Goal: Information Seeking & Learning: Learn about a topic

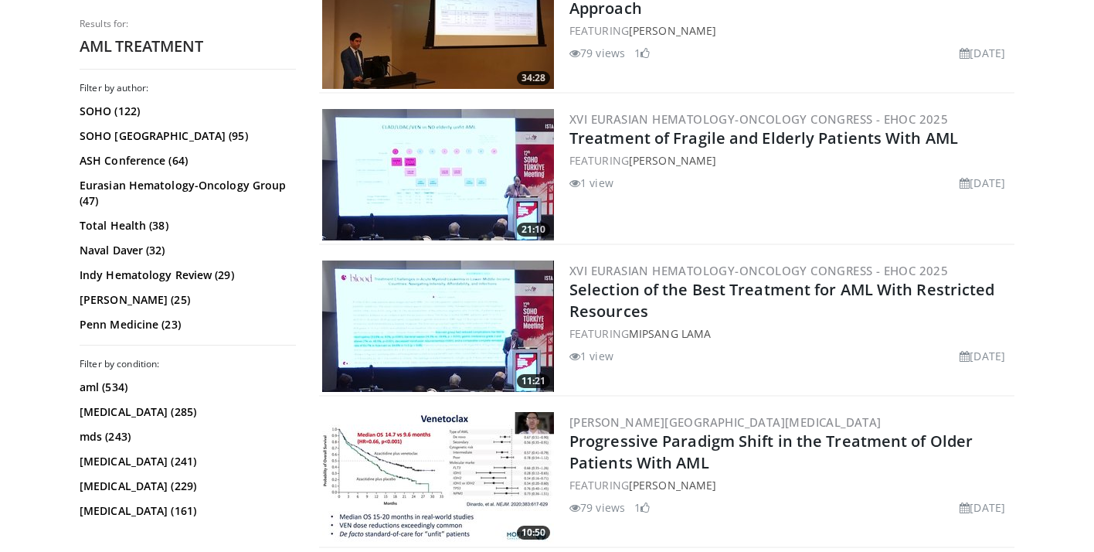
scroll to position [1579, 0]
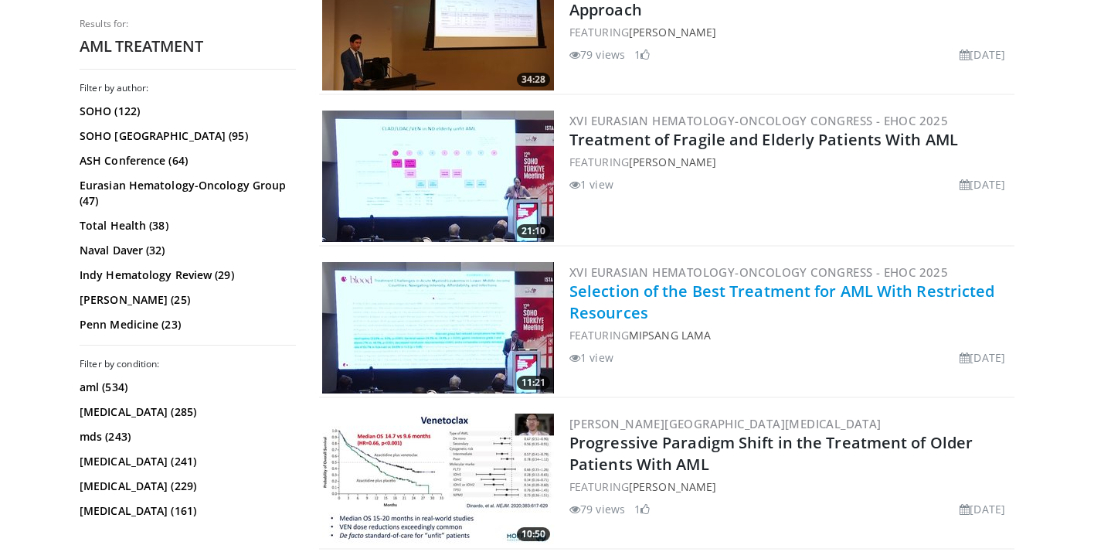
click at [599, 304] on link "Selection of the Best Treatment for AML With Restricted Resources" at bounding box center [783, 302] width 426 height 43
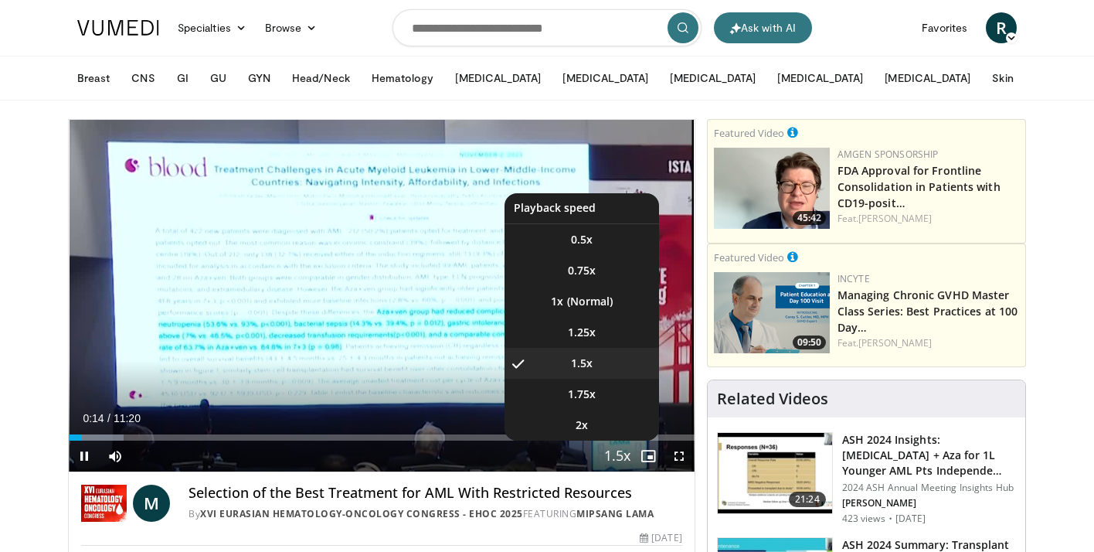
click at [621, 462] on span "Video Player" at bounding box center [618, 456] width 22 height 31
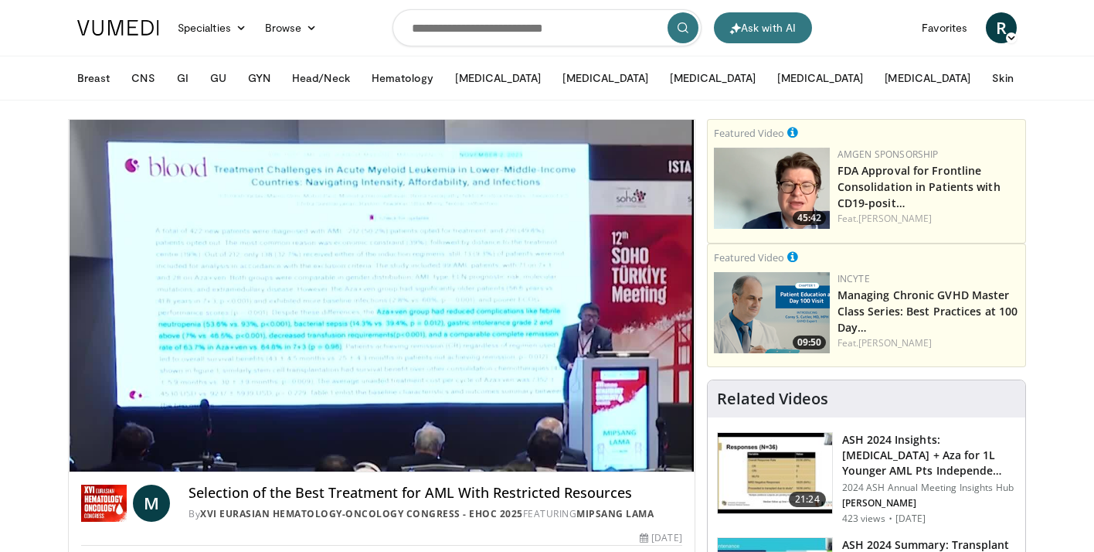
click at [621, 462] on div "10 seconds Tap to unmute" at bounding box center [382, 296] width 626 height 352
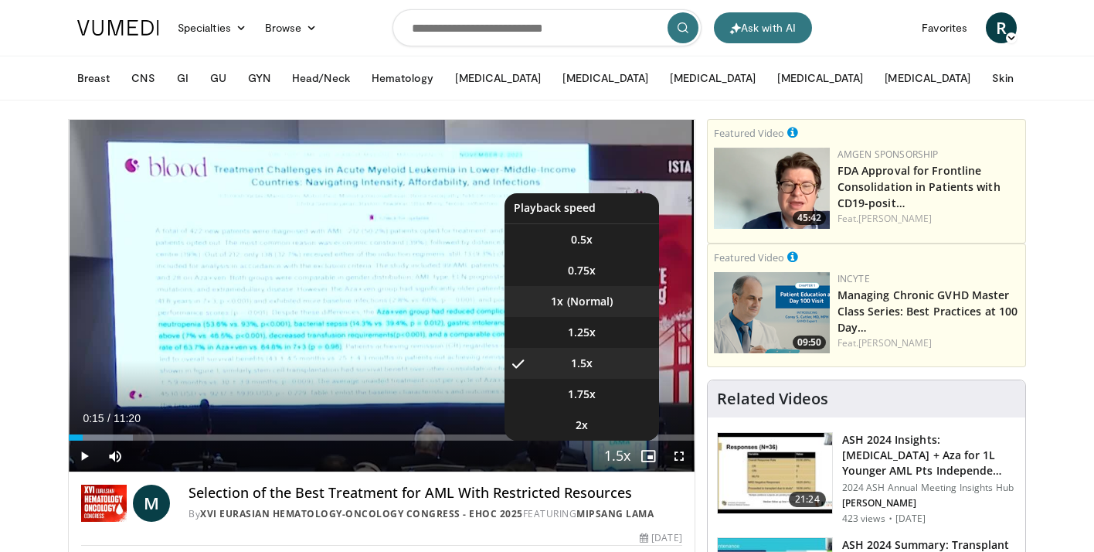
click at [588, 291] on li "1x" at bounding box center [582, 301] width 155 height 31
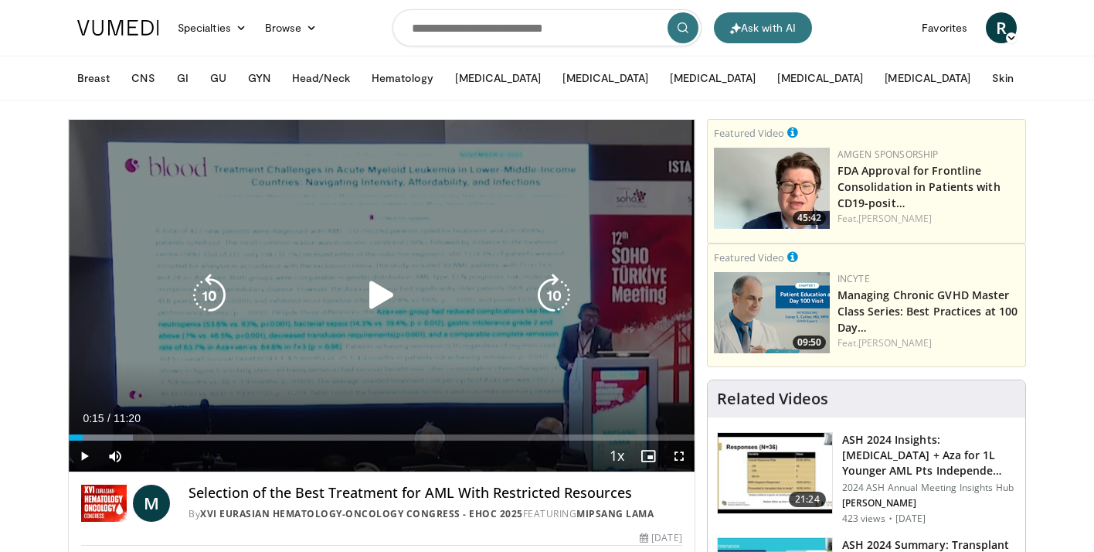
click at [394, 292] on icon "Video Player" at bounding box center [381, 295] width 43 height 43
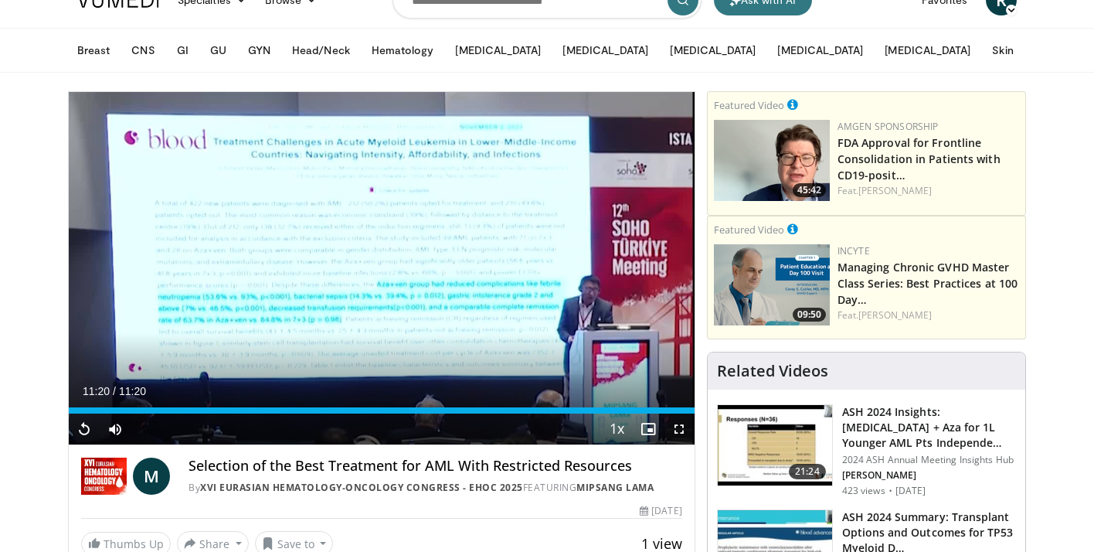
scroll to position [34, 0]
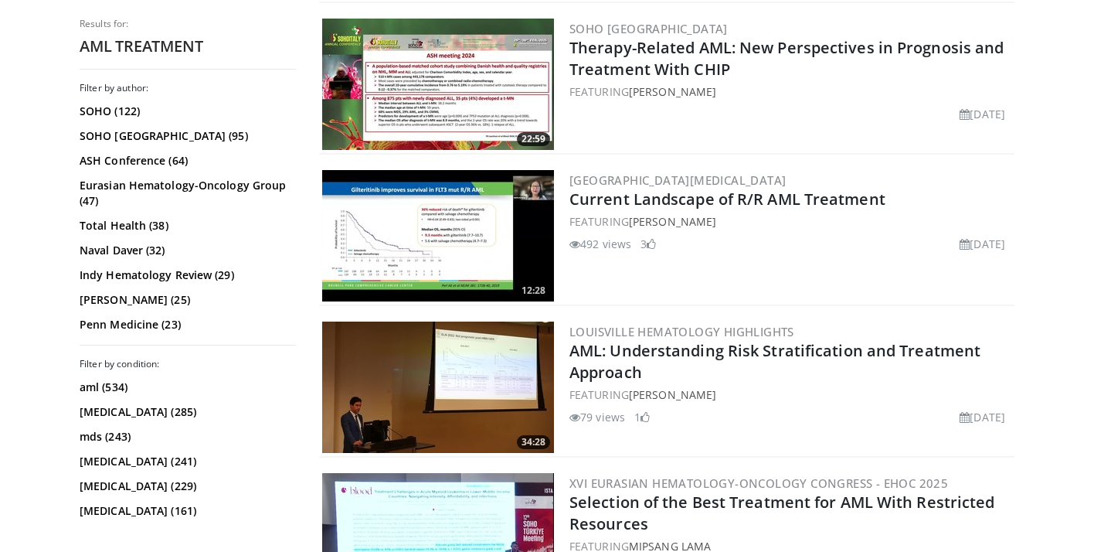
scroll to position [1220, 0]
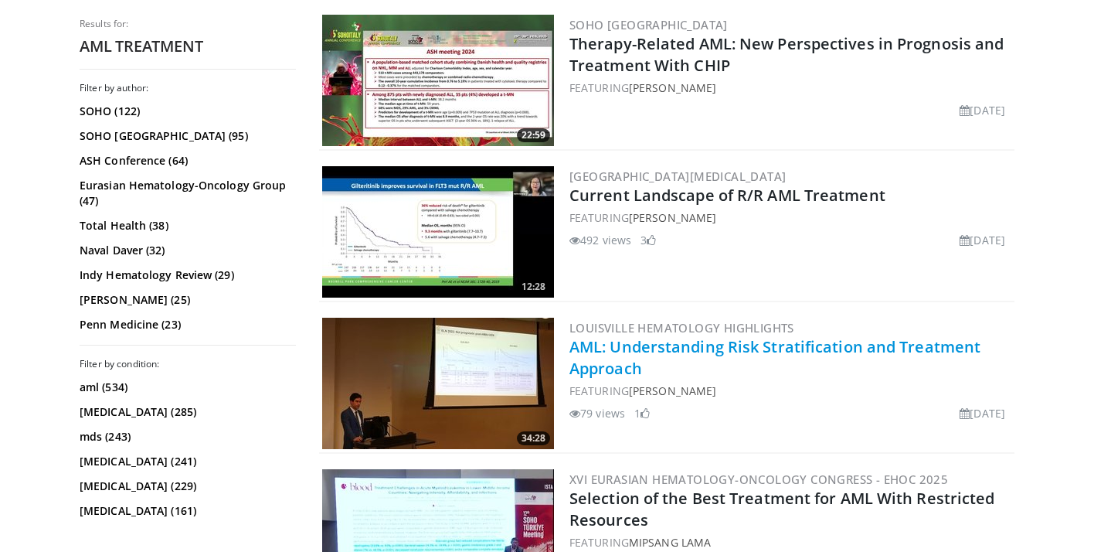
click at [749, 354] on link "AML: Understanding Risk Stratification and Treatment Approach" at bounding box center [775, 357] width 411 height 43
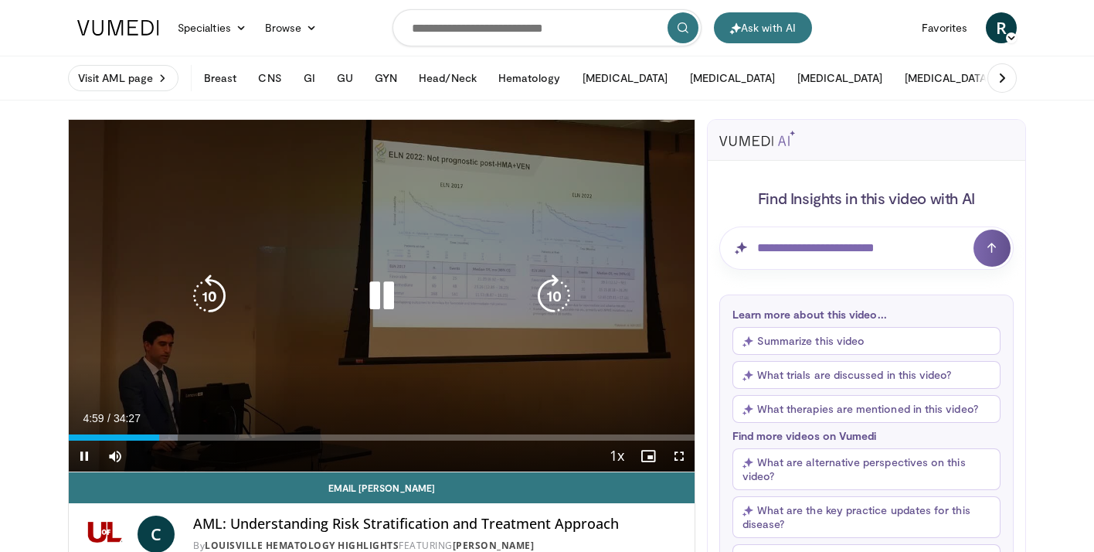
click at [386, 301] on icon "Video Player" at bounding box center [381, 295] width 43 height 43
